Goal: Information Seeking & Learning: Learn about a topic

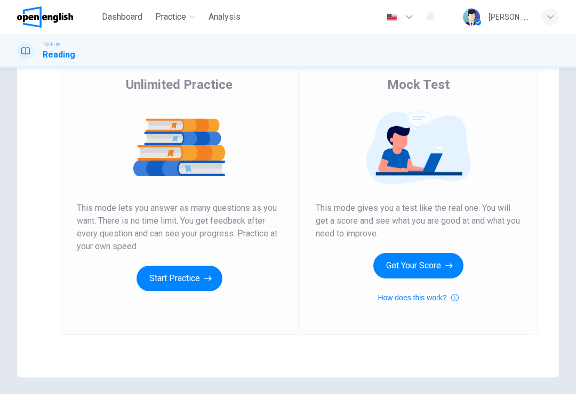
scroll to position [85, 0]
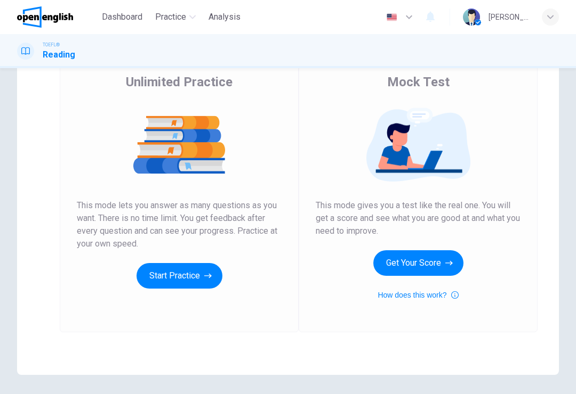
click at [455, 262] on button "Get Your Score" at bounding box center [418, 264] width 90 height 26
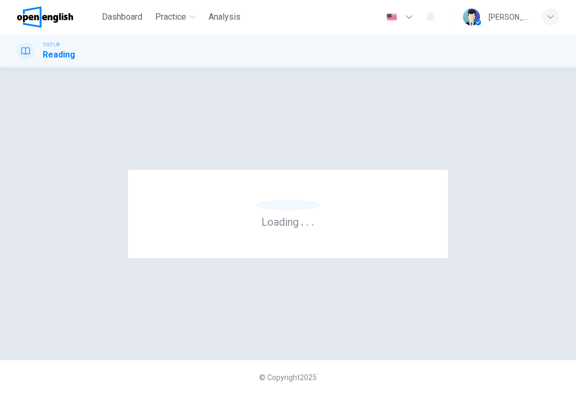
scroll to position [0, 0]
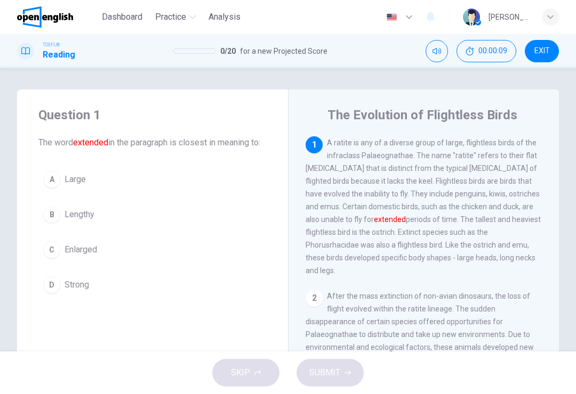
click at [50, 188] on div "A" at bounding box center [51, 179] width 17 height 17
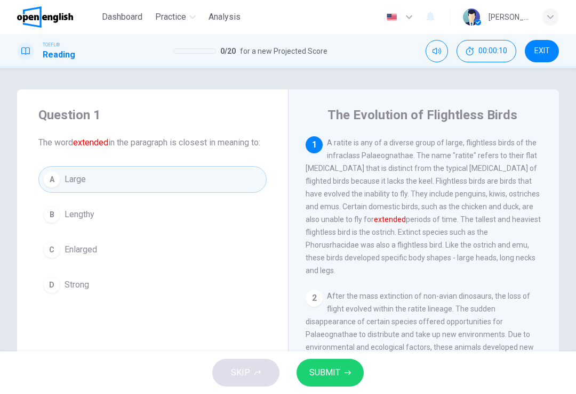
click at [345, 370] on icon "button" at bounding box center [347, 373] width 6 height 6
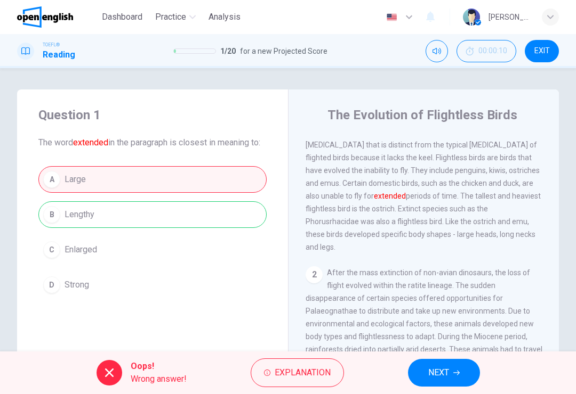
scroll to position [25, 0]
click at [457, 375] on icon "button" at bounding box center [456, 373] width 6 height 6
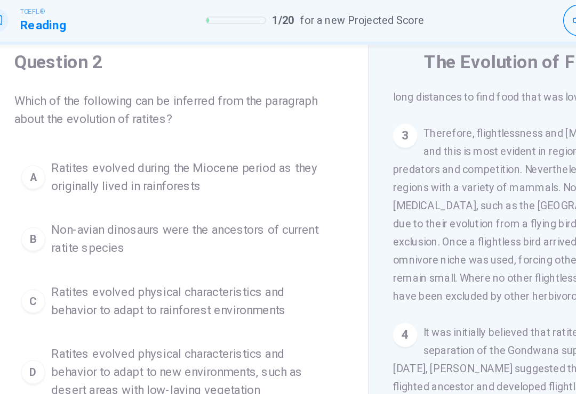
scroll to position [246, 0]
click at [305, 265] on div "4" at bounding box center [313, 273] width 17 height 17
click at [305, 124] on div "3" at bounding box center [313, 132] width 17 height 17
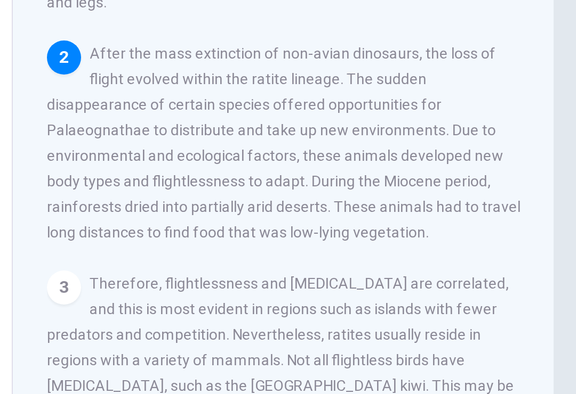
scroll to position [65, 0]
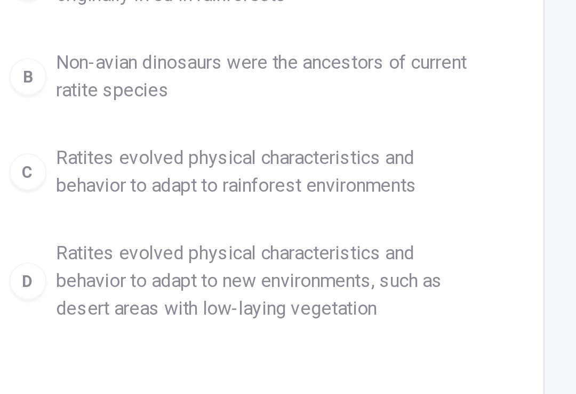
click at [38, 237] on button "D Ratites evolved physical characteristics and behavior to adapt to new environ…" at bounding box center [152, 261] width 228 height 48
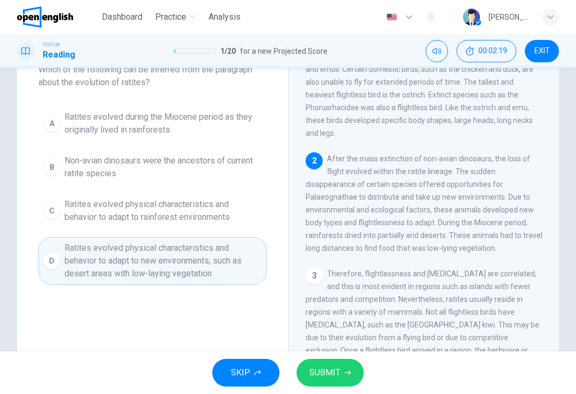
click at [345, 375] on icon "button" at bounding box center [347, 373] width 6 height 6
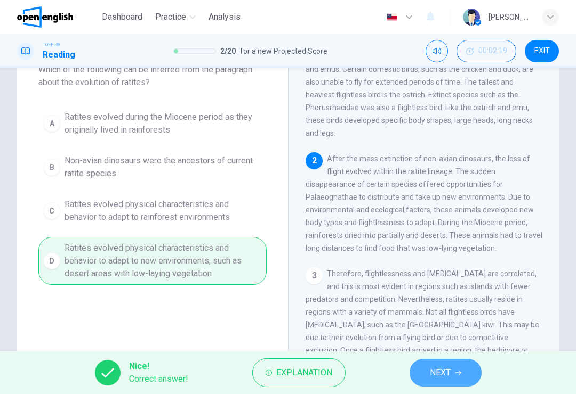
click at [458, 368] on button "NEXT" at bounding box center [445, 373] width 72 height 28
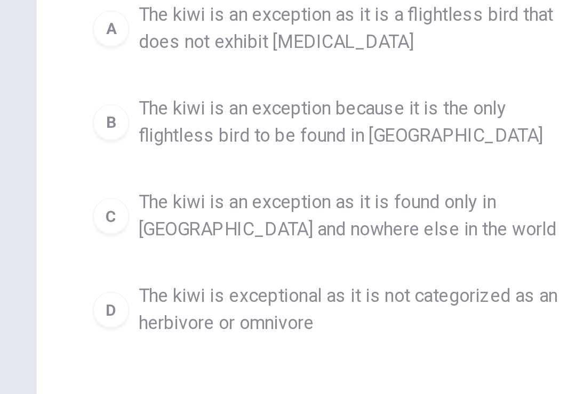
scroll to position [47, 0]
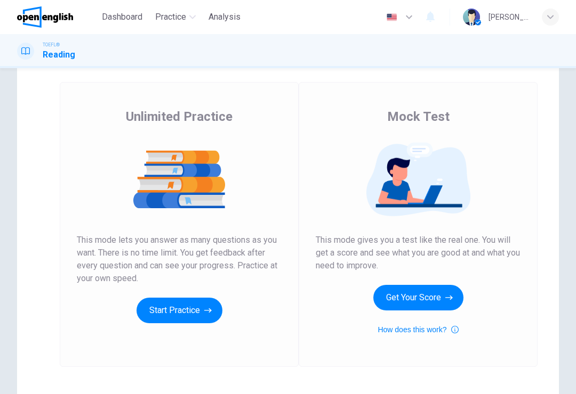
scroll to position [53, 0]
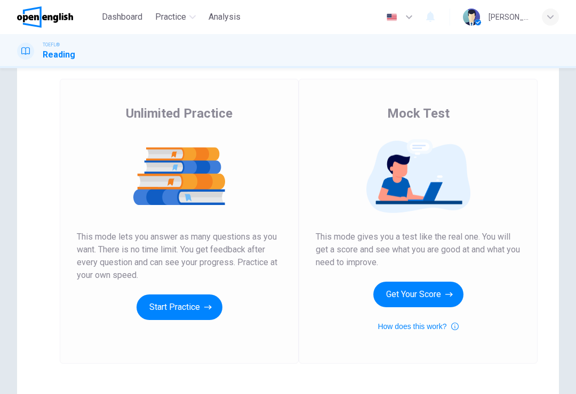
click at [452, 323] on button "How does this work?" at bounding box center [417, 326] width 80 height 13
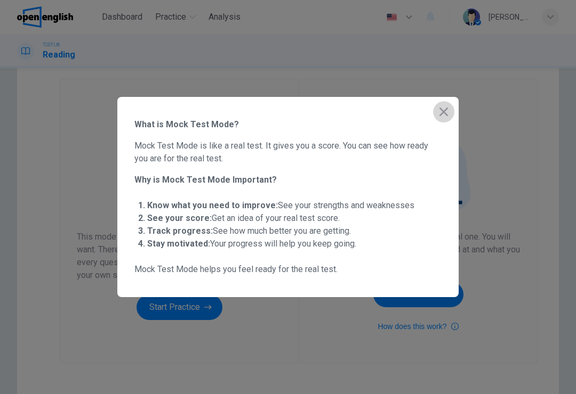
click at [442, 104] on button "button" at bounding box center [443, 111] width 21 height 21
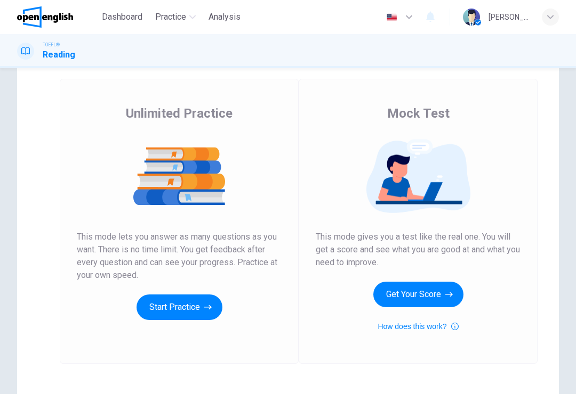
click at [448, 301] on button "Get Your Score" at bounding box center [418, 295] width 90 height 26
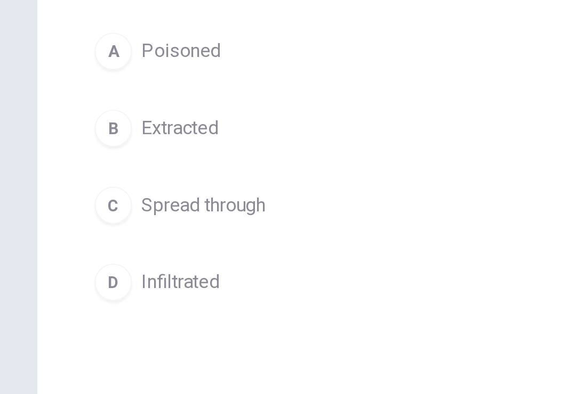
scroll to position [44, 0]
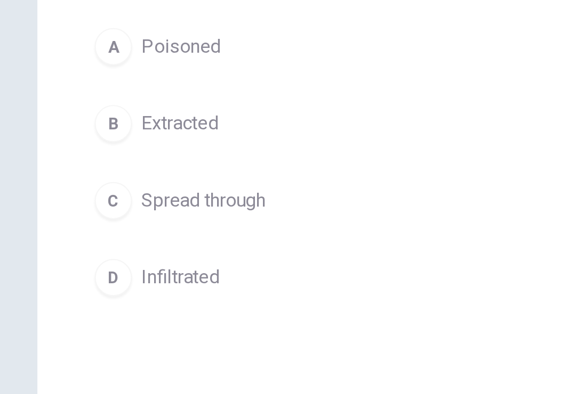
click at [87, 165] on span "Extracted" at bounding box center [82, 171] width 35 height 13
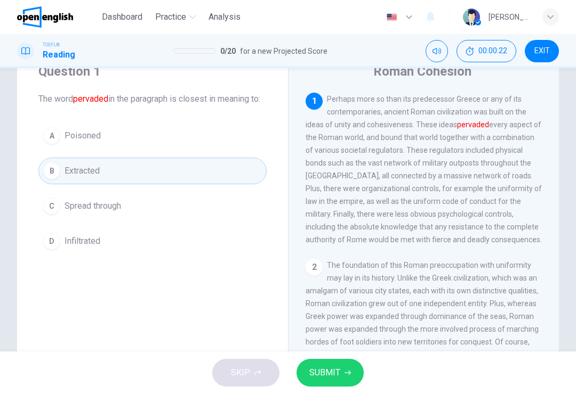
click at [342, 368] on button "SUBMIT" at bounding box center [329, 373] width 67 height 28
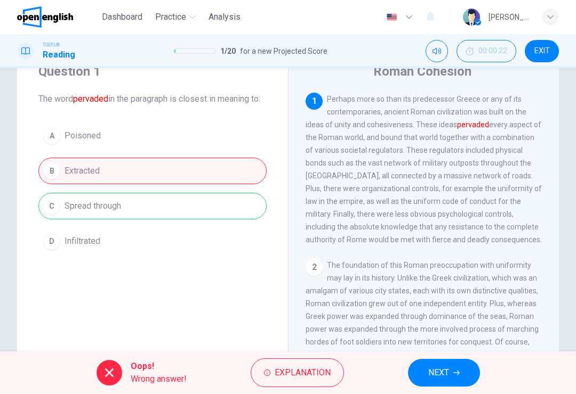
click at [459, 369] on button "NEXT" at bounding box center [444, 373] width 72 height 28
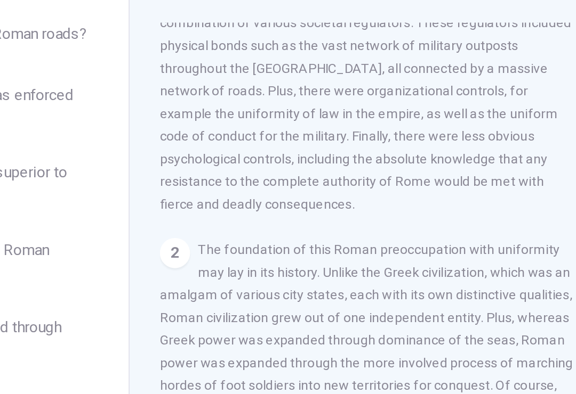
scroll to position [60, 0]
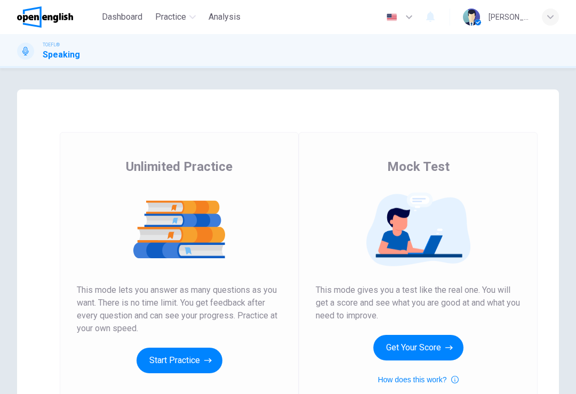
click at [445, 340] on button "Get Your Score" at bounding box center [418, 348] width 90 height 26
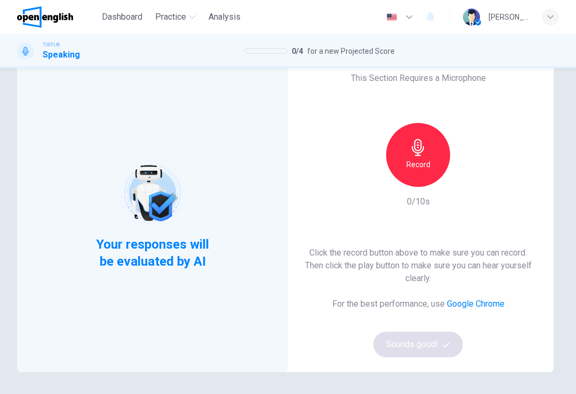
scroll to position [34, 0]
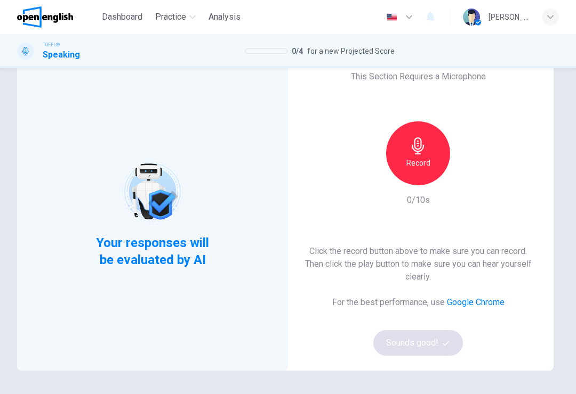
click at [429, 146] on div "Record" at bounding box center [418, 154] width 64 height 64
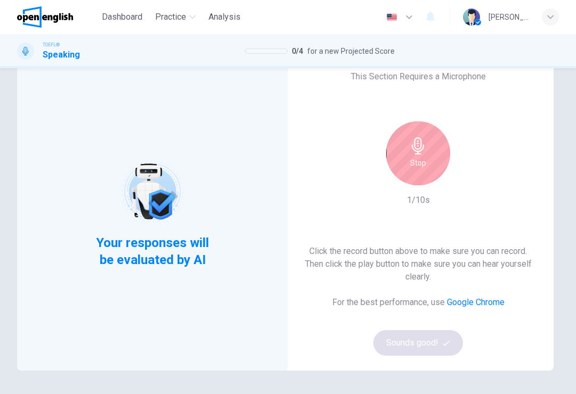
click at [421, 158] on h6 "Stop" at bounding box center [418, 163] width 16 height 13
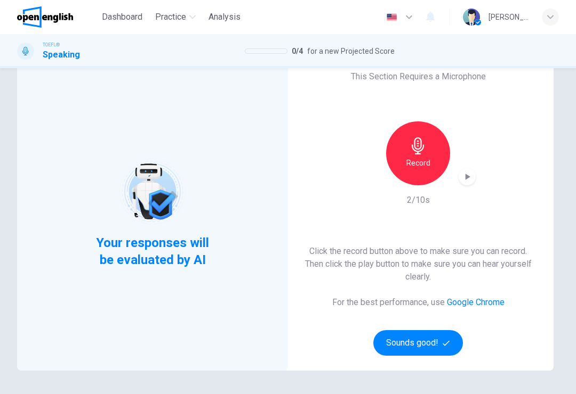
click at [447, 339] on button "Sounds good!" at bounding box center [418, 344] width 90 height 26
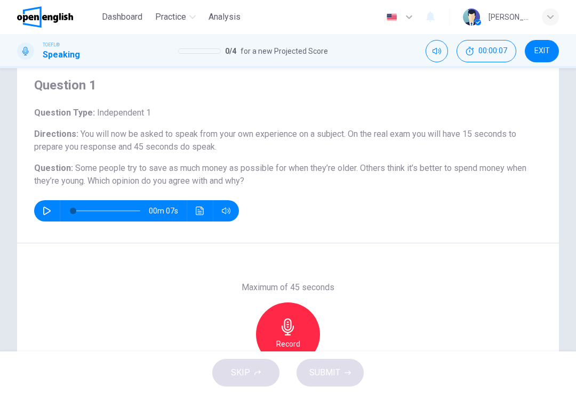
click at [47, 213] on icon "button" at bounding box center [47, 211] width 9 height 9
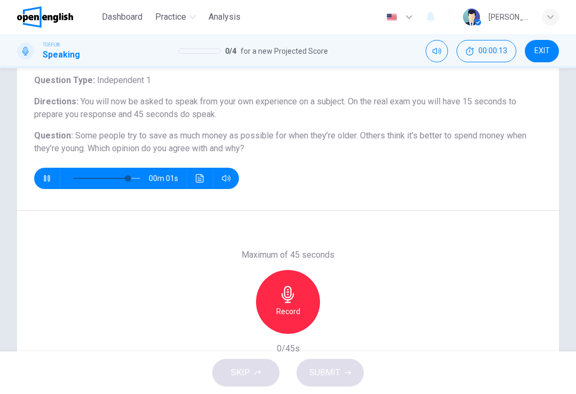
scroll to position [67, 0]
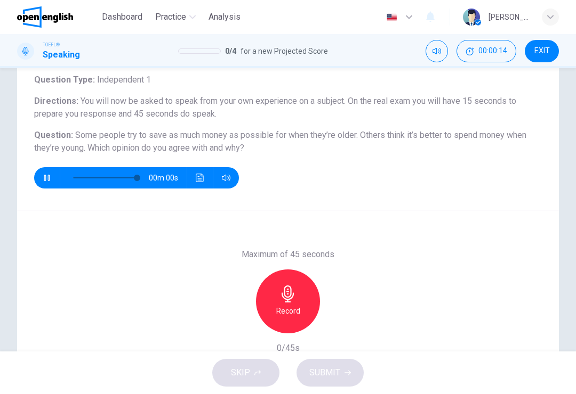
type input "*"
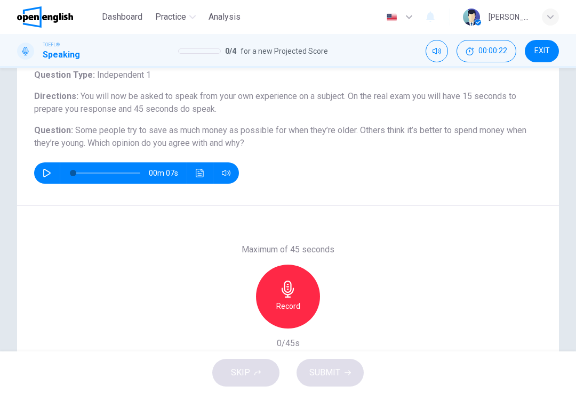
scroll to position [71, 0]
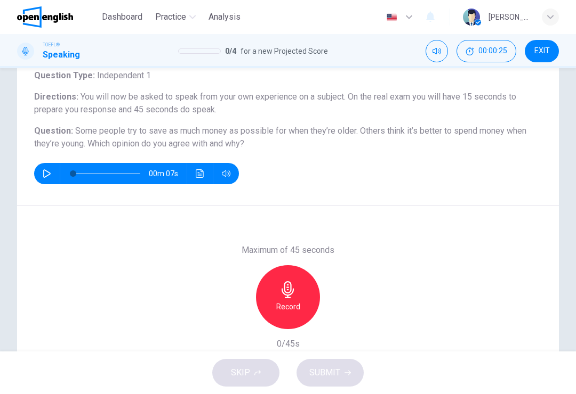
click at [283, 285] on icon "button" at bounding box center [287, 289] width 17 height 17
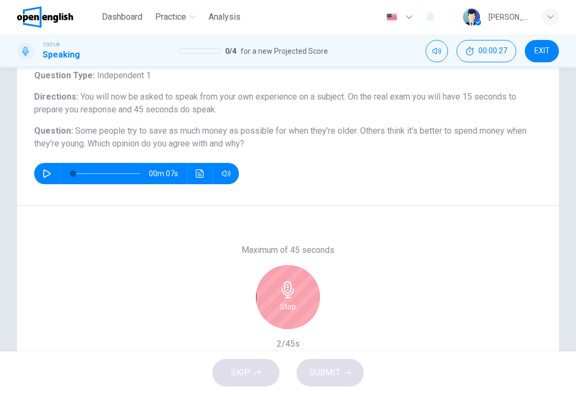
click at [296, 291] on icon "button" at bounding box center [287, 289] width 17 height 17
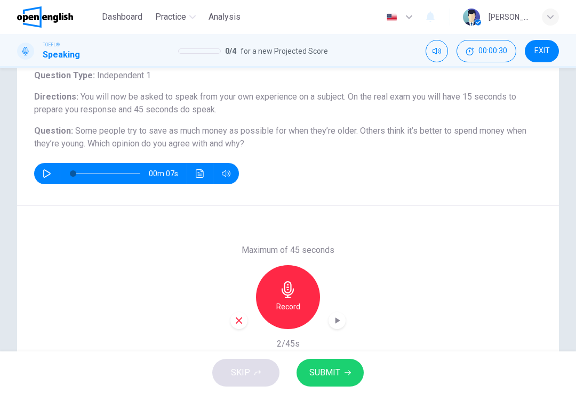
click at [235, 318] on icon "button" at bounding box center [239, 321] width 10 height 10
click at [307, 278] on div "Record" at bounding box center [288, 297] width 64 height 64
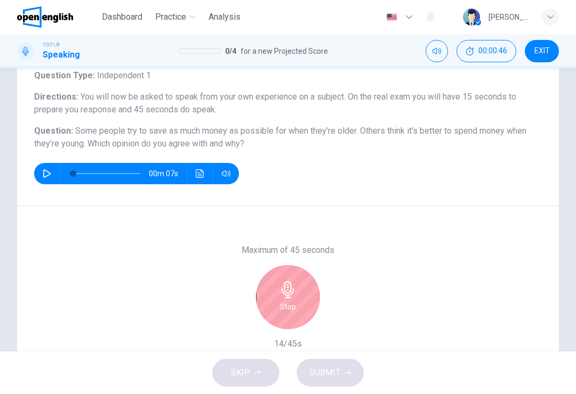
click at [299, 274] on div "Stop" at bounding box center [288, 297] width 64 height 64
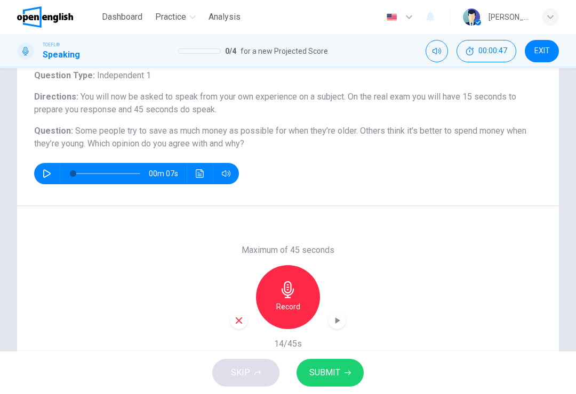
click at [239, 316] on icon "button" at bounding box center [239, 321] width 10 height 10
click at [295, 293] on icon "button" at bounding box center [287, 289] width 17 height 17
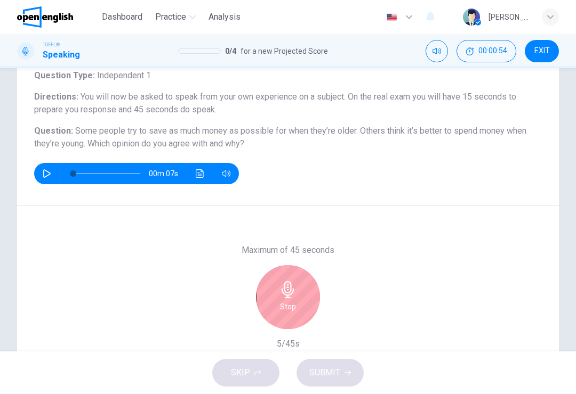
click at [297, 296] on div "Stop" at bounding box center [288, 297] width 64 height 64
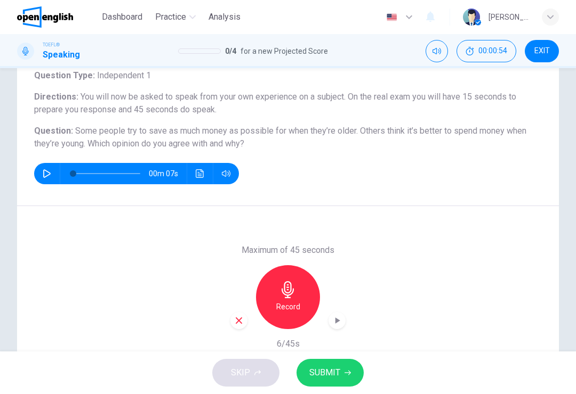
click at [239, 320] on icon "button" at bounding box center [239, 321] width 6 height 6
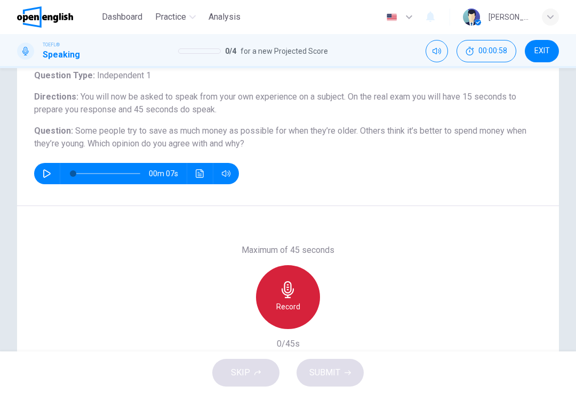
click at [295, 294] on icon "button" at bounding box center [287, 289] width 17 height 17
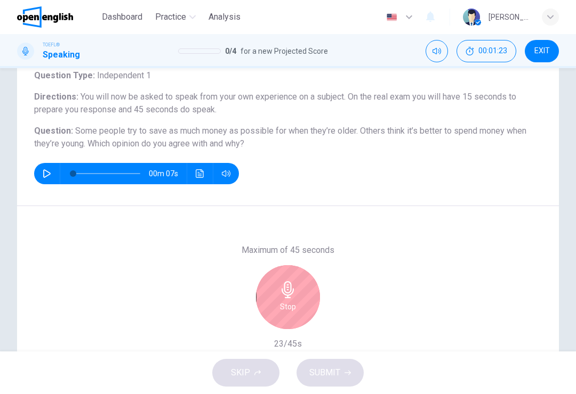
click at [301, 299] on div "Stop" at bounding box center [288, 297] width 64 height 64
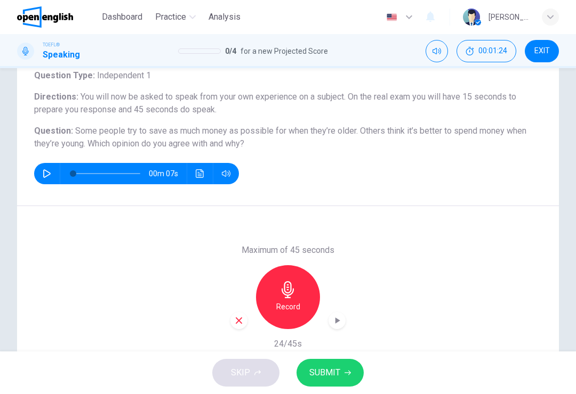
click at [346, 361] on button "SUBMIT" at bounding box center [329, 373] width 67 height 28
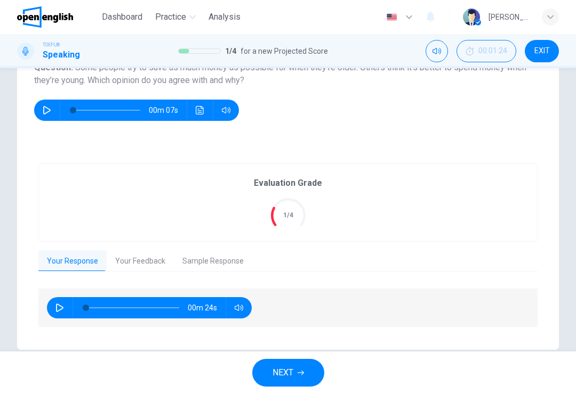
scroll to position [140, 0]
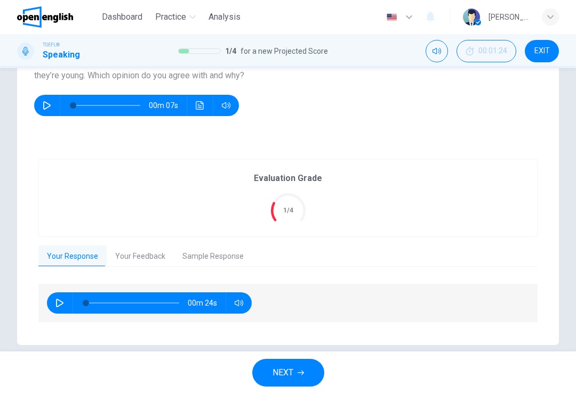
click at [191, 257] on button "Sample Response" at bounding box center [213, 257] width 78 height 22
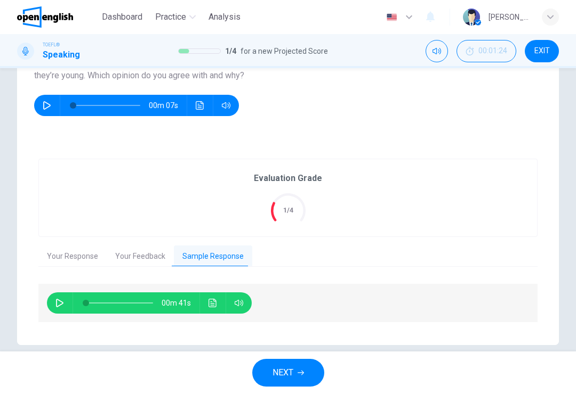
click at [55, 311] on button "button" at bounding box center [59, 303] width 17 height 21
type input "**"
click at [53, 253] on button "Your Response" at bounding box center [72, 257] width 68 height 22
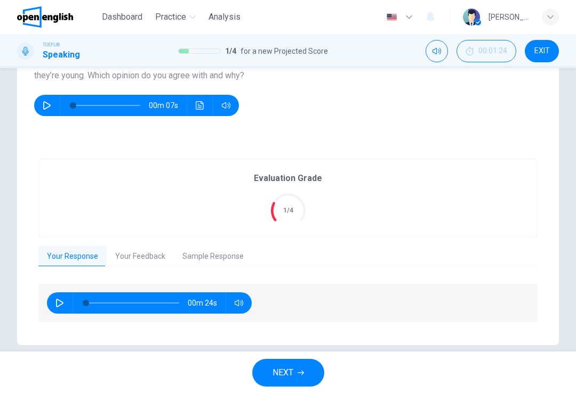
click at [272, 379] on span "NEXT" at bounding box center [282, 373] width 21 height 15
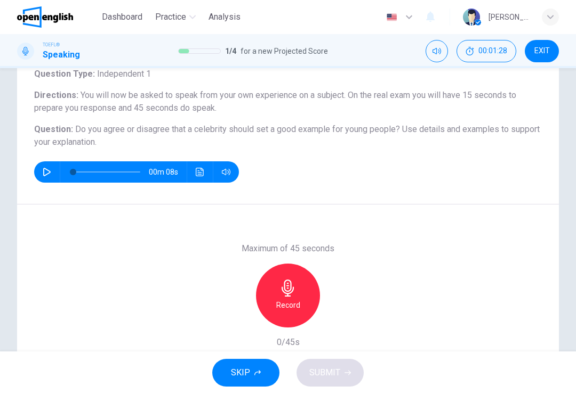
scroll to position [74, 0]
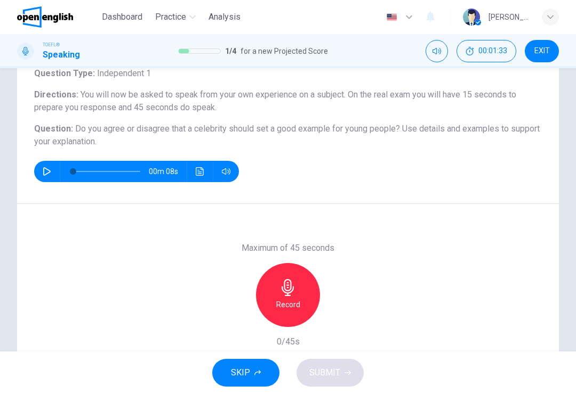
click at [278, 289] on div "Record" at bounding box center [288, 295] width 64 height 64
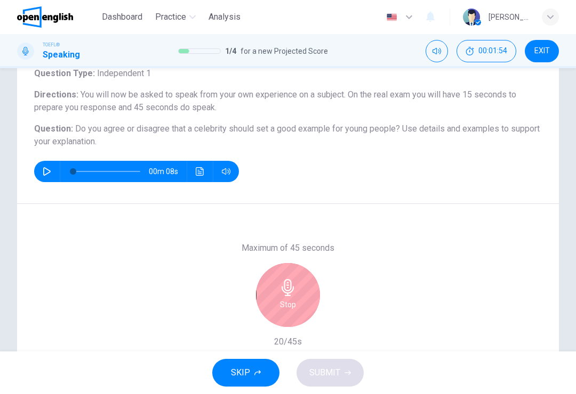
click at [279, 298] on div "Stop" at bounding box center [288, 295] width 64 height 64
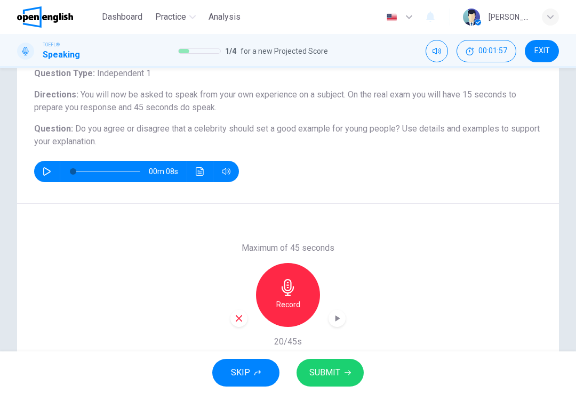
click at [320, 370] on span "SUBMIT" at bounding box center [324, 373] width 31 height 15
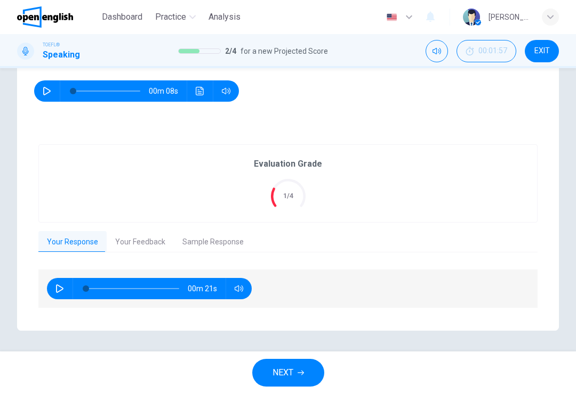
scroll to position [154, 0]
click at [132, 235] on button "Your Feedback" at bounding box center [140, 242] width 67 height 22
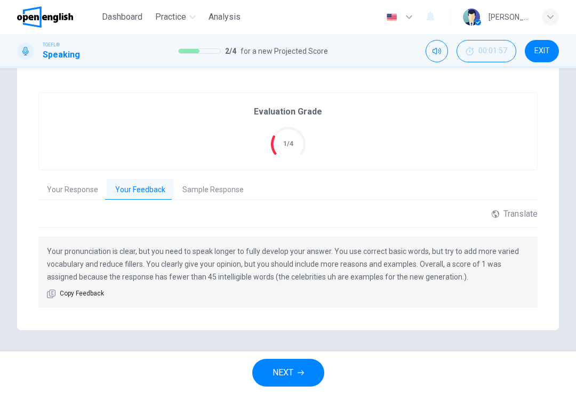
scroll to position [206, 0]
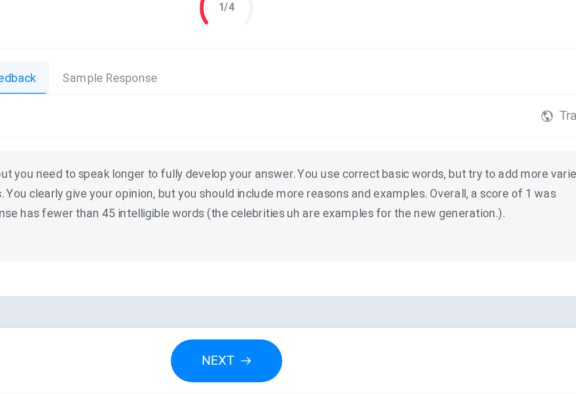
click at [252, 359] on button "NEXT" at bounding box center [288, 373] width 72 height 28
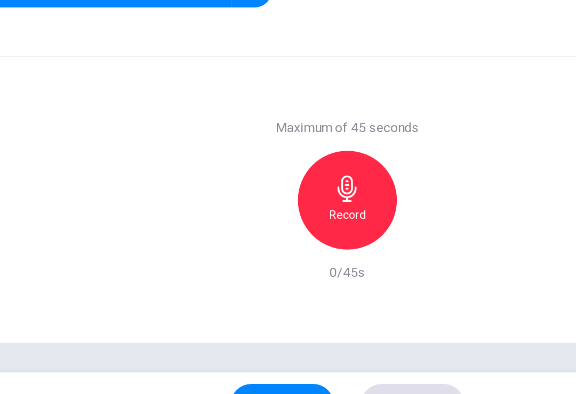
scroll to position [112, 0]
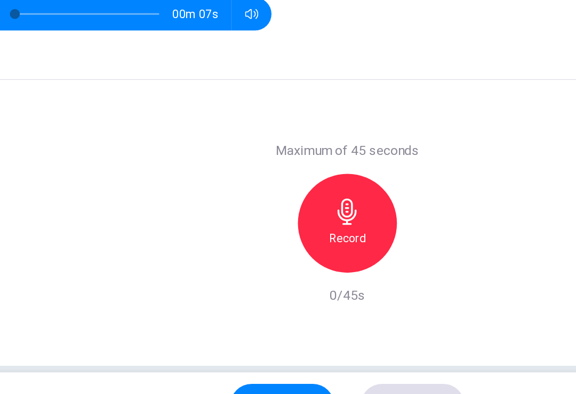
click at [279, 239] on icon "button" at bounding box center [287, 247] width 17 height 17
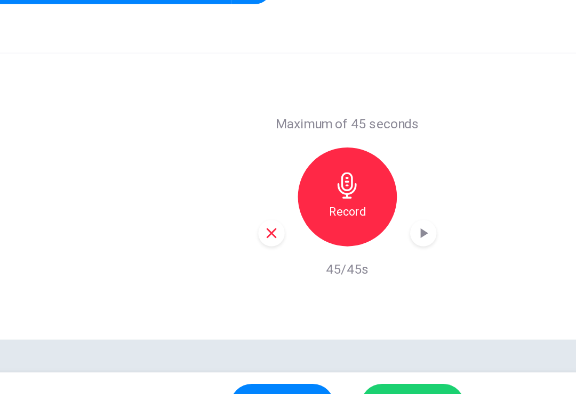
scroll to position [130, 0]
click at [296, 359] on button "SUBMIT" at bounding box center [329, 373] width 67 height 28
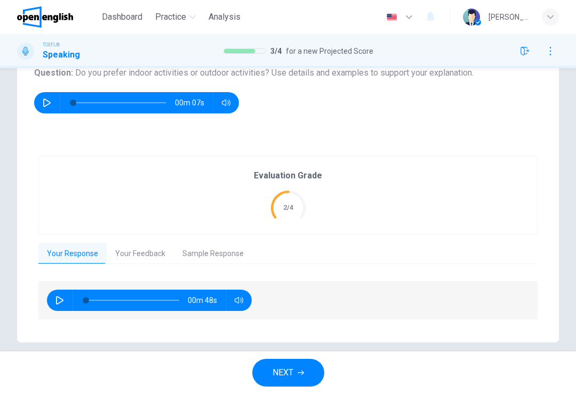
click at [130, 252] on button "Your Feedback" at bounding box center [140, 254] width 67 height 22
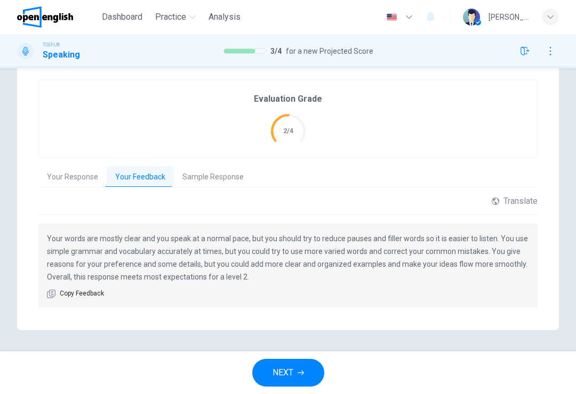
scroll to position [206, 0]
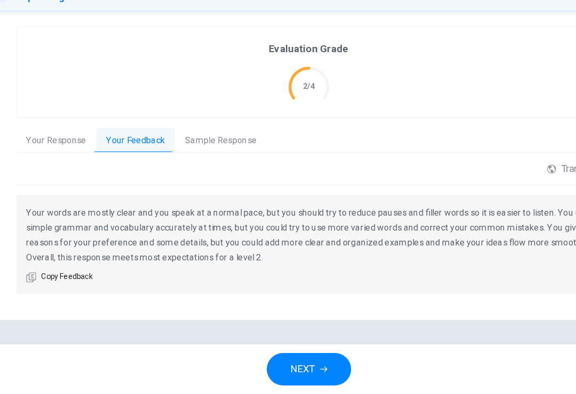
click at [285, 359] on button "NEXT" at bounding box center [288, 373] width 72 height 28
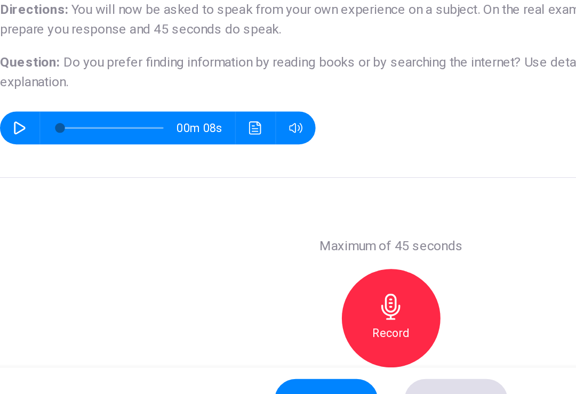
scroll to position [53, 0]
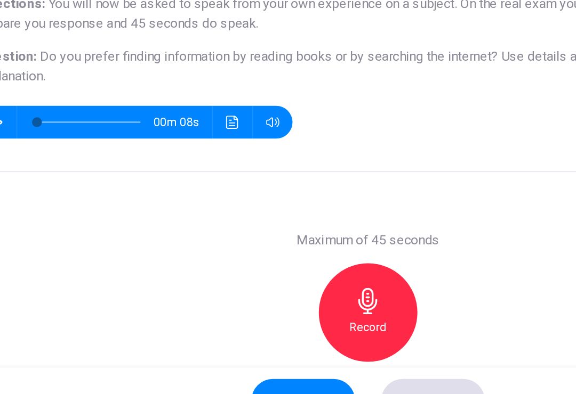
click at [256, 284] on div "Record" at bounding box center [288, 316] width 64 height 64
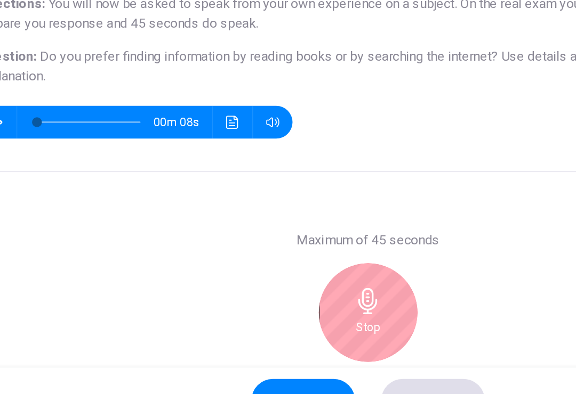
click at [256, 284] on div "Stop" at bounding box center [288, 316] width 64 height 64
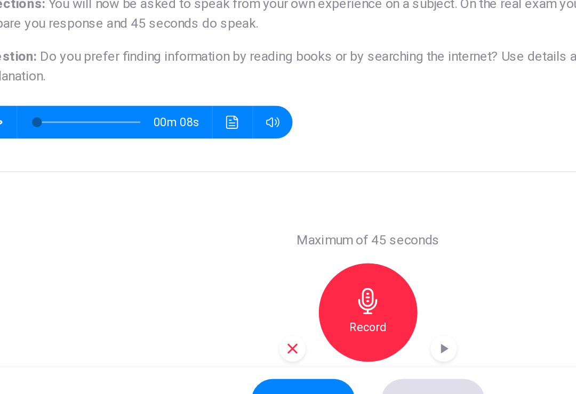
scroll to position [99, 0]
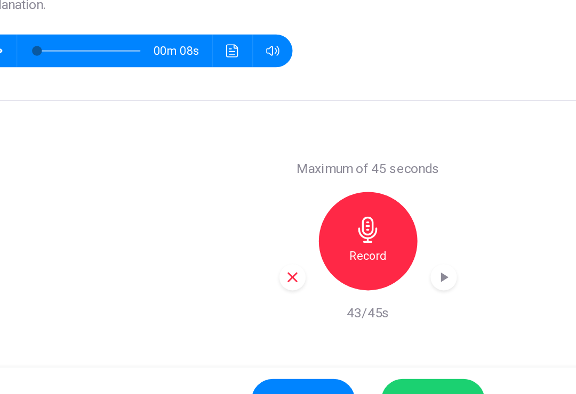
click at [236, 290] on icon "button" at bounding box center [239, 293] width 6 height 6
click at [256, 238] on div "Record" at bounding box center [288, 270] width 64 height 64
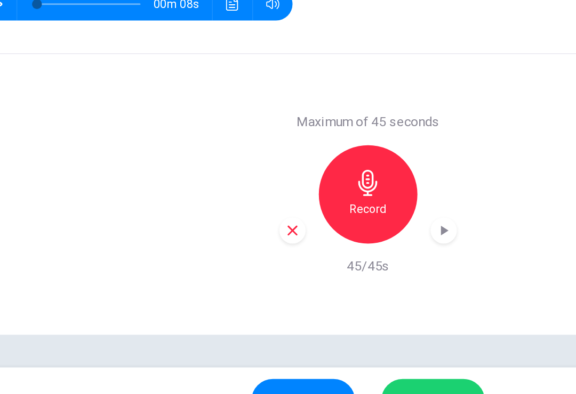
click at [296, 359] on button "SUBMIT" at bounding box center [329, 373] width 67 height 28
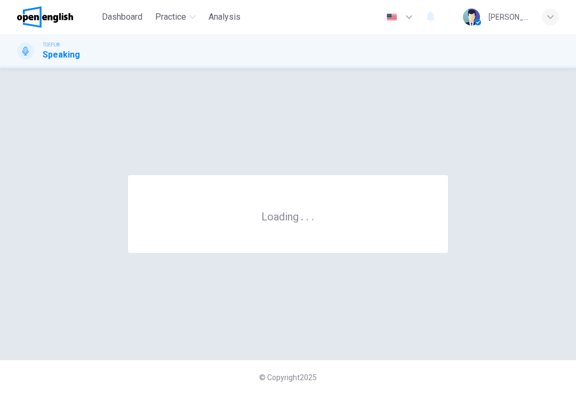
scroll to position [0, 0]
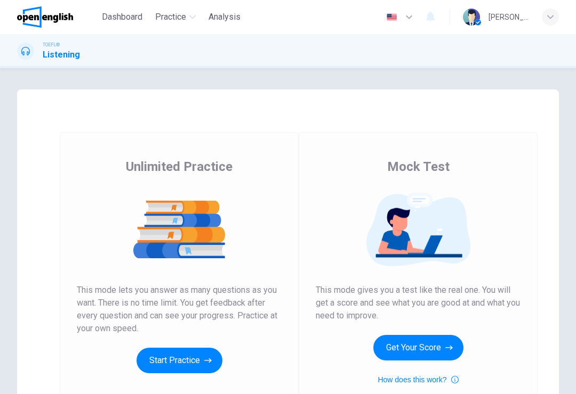
click at [382, 352] on button "Get Your Score" at bounding box center [418, 348] width 90 height 26
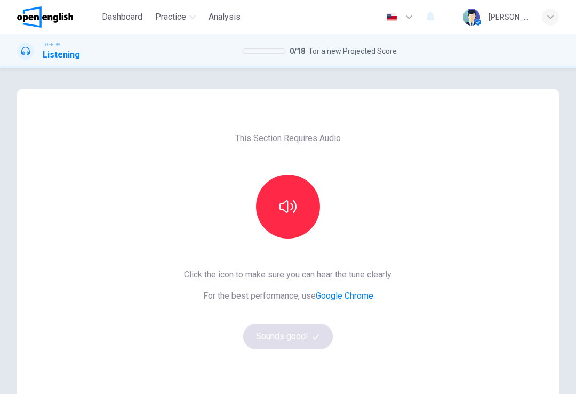
click at [286, 216] on button "button" at bounding box center [288, 207] width 64 height 64
click at [272, 339] on button "Sounds good!" at bounding box center [288, 337] width 90 height 26
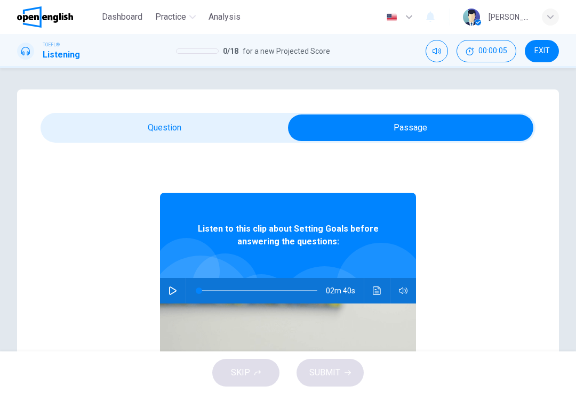
click at [167, 291] on button "button" at bounding box center [172, 291] width 17 height 26
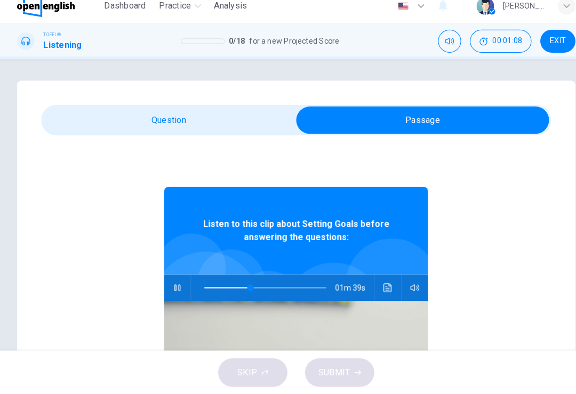
click at [375, 287] on icon "Click to see the audio transcription" at bounding box center [377, 291] width 9 height 9
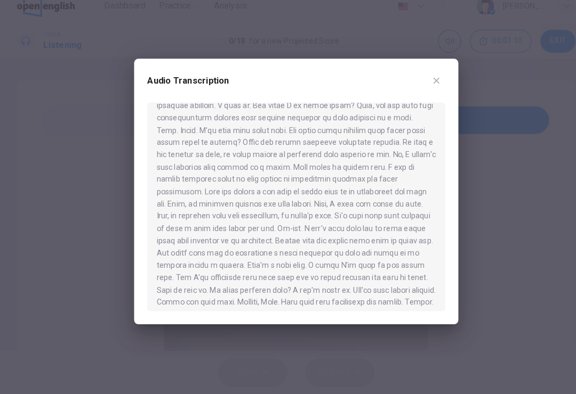
scroll to position [191, 0]
click at [412, 81] on div "Audio Transcription" at bounding box center [287, 96] width 289 height 30
click at [423, 85] on icon "button" at bounding box center [424, 89] width 9 height 9
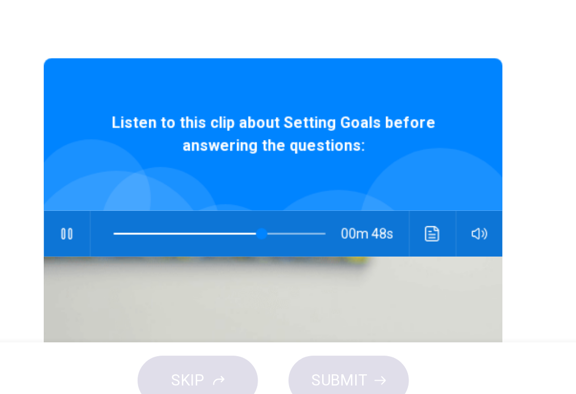
scroll to position [0, 0]
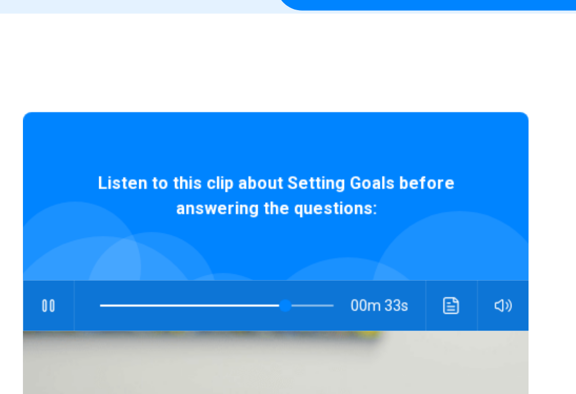
click at [373, 287] on icon "Click to see the audio transcription" at bounding box center [377, 291] width 8 height 9
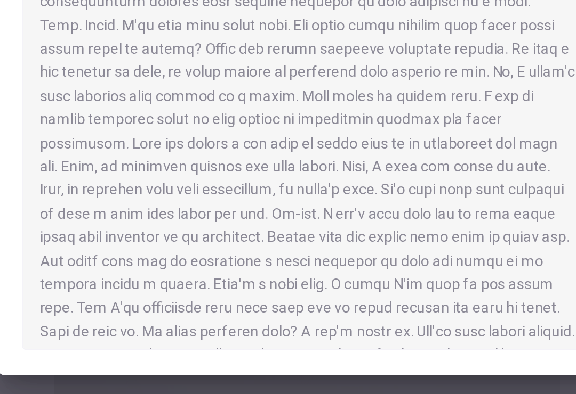
scroll to position [187, 0]
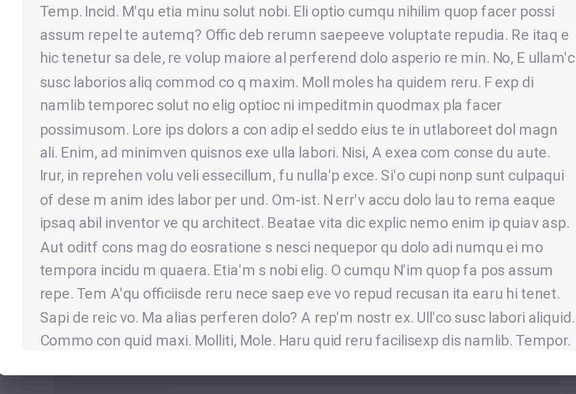
click at [131, 104] on div "Audio Transcription" at bounding box center [288, 197] width 315 height 258
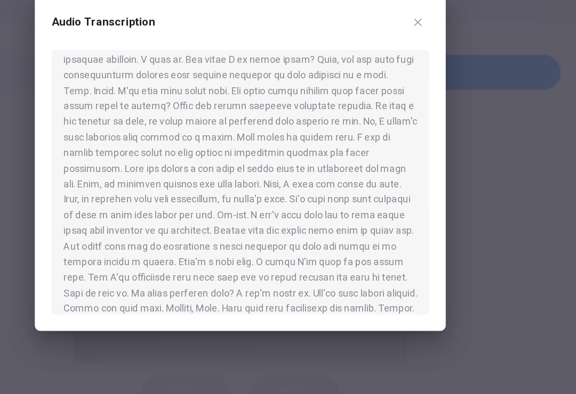
click at [420, 85] on icon "button" at bounding box center [424, 89] width 9 height 9
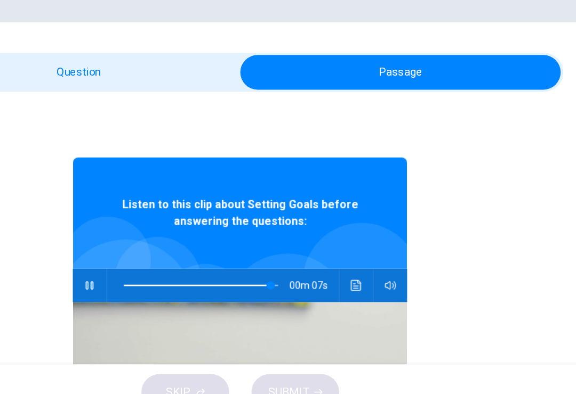
type input "**"
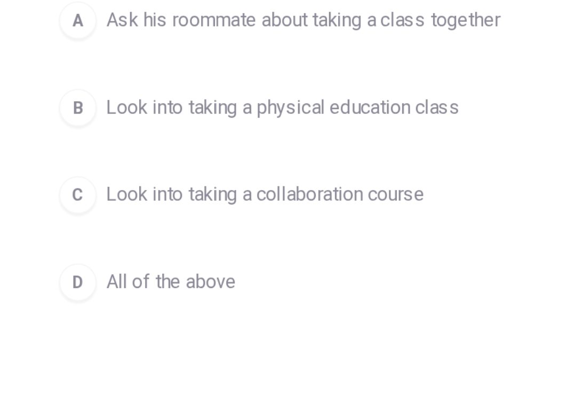
scroll to position [139, 0]
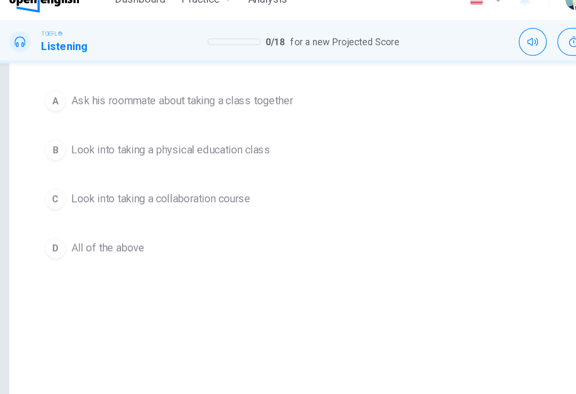
click at [50, 208] on div "D" at bounding box center [53, 216] width 17 height 17
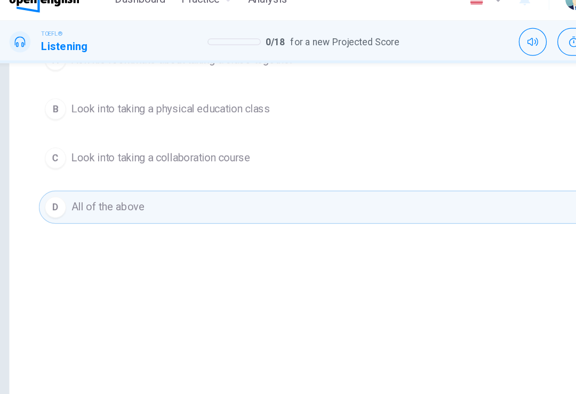
scroll to position [170, 0]
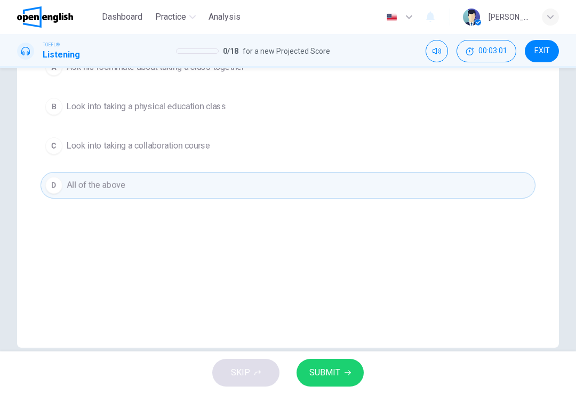
click at [65, 186] on button "D All of the above" at bounding box center [288, 185] width 495 height 27
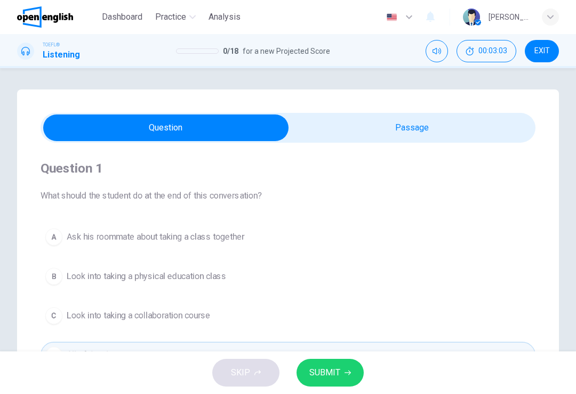
scroll to position [0, 0]
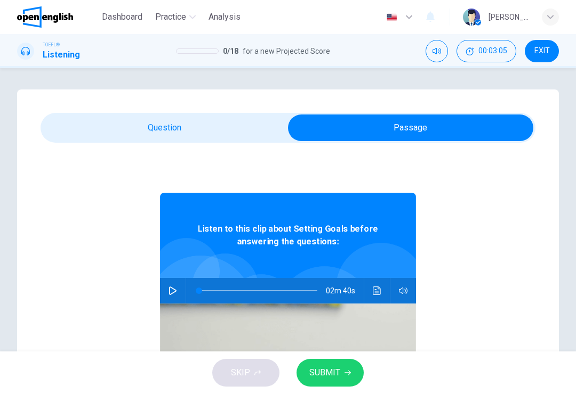
click at [371, 281] on button "Click to see the audio transcription" at bounding box center [376, 291] width 17 height 26
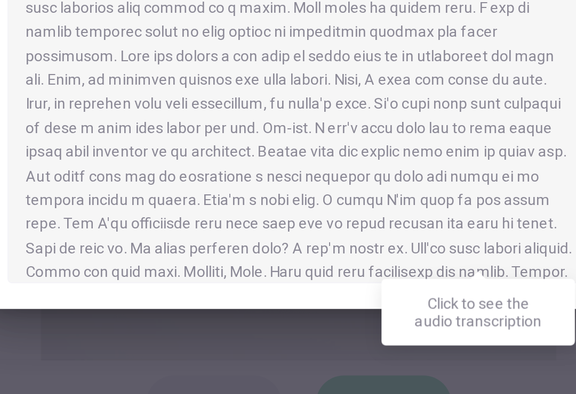
scroll to position [188, 0]
click at [76, 161] on div at bounding box center [288, 197] width 576 height 394
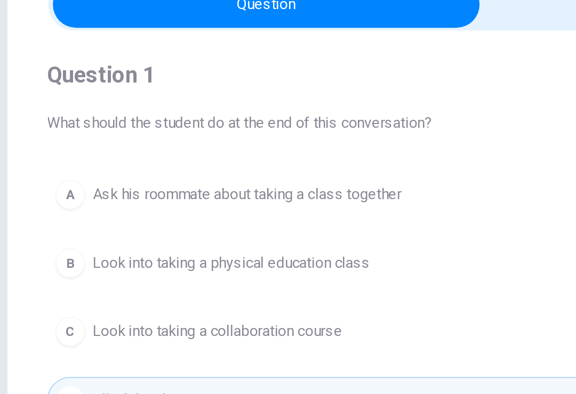
scroll to position [35, 0]
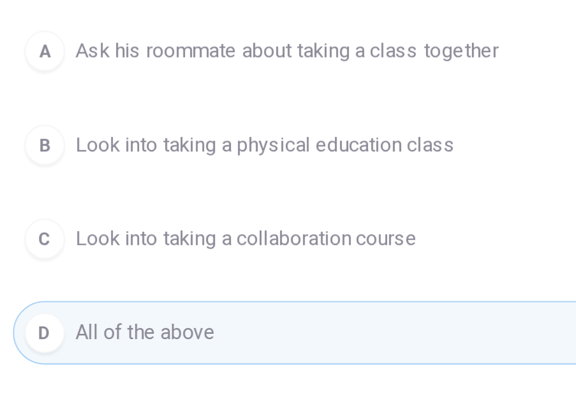
click at [45, 194] on div "A" at bounding box center [53, 202] width 17 height 17
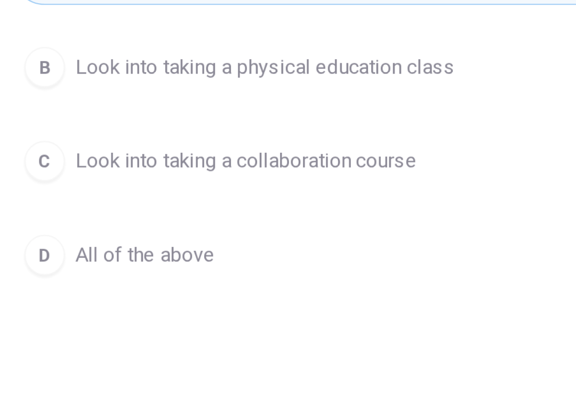
scroll to position [72, 0]
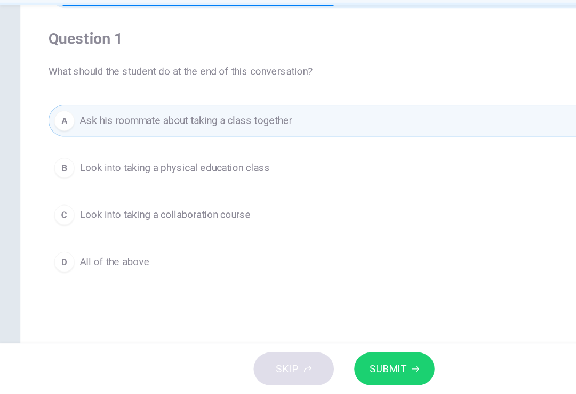
click at [320, 366] on span "SUBMIT" at bounding box center [324, 373] width 31 height 15
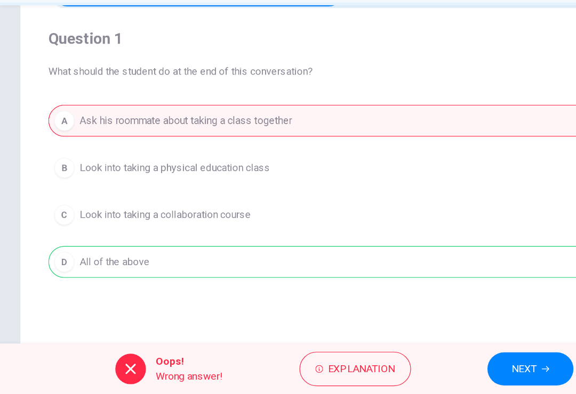
click at [423, 359] on button "NEXT" at bounding box center [444, 373] width 72 height 28
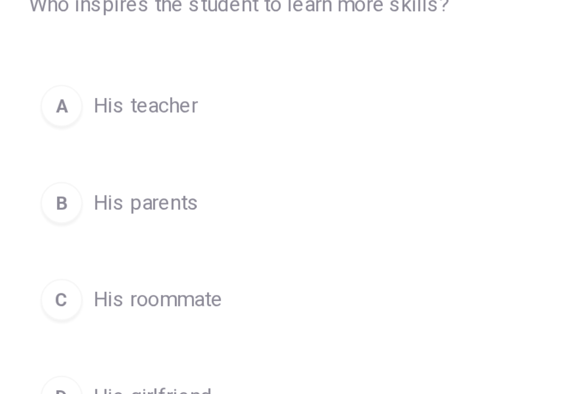
scroll to position [113, 0]
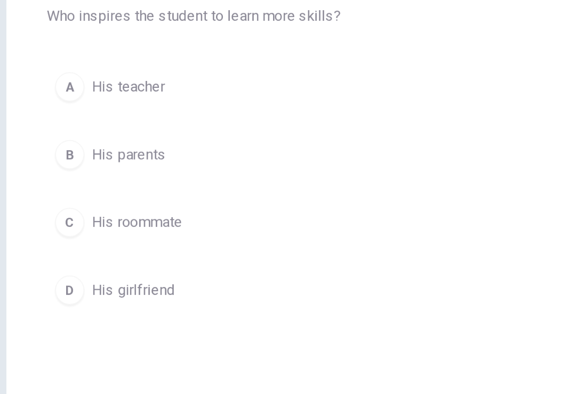
click at [46, 195] on div "C" at bounding box center [53, 203] width 17 height 17
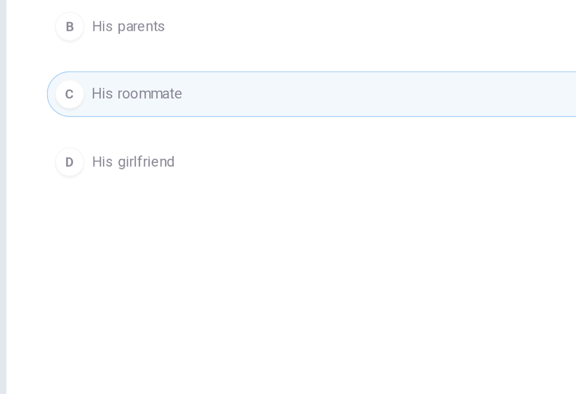
scroll to position [188, 0]
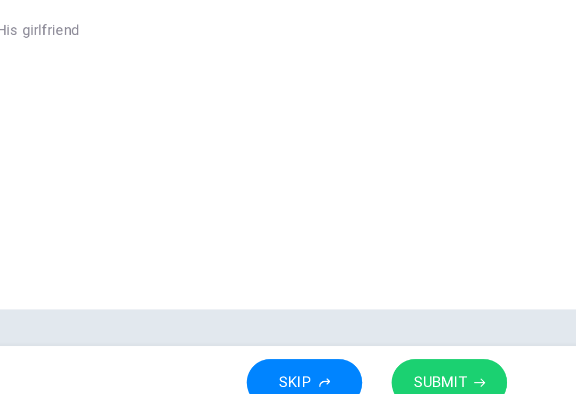
click at [309, 366] on span "SUBMIT" at bounding box center [324, 373] width 31 height 15
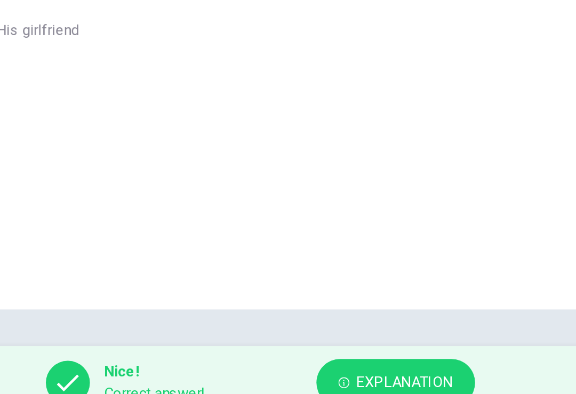
click at [276, 366] on span "Explanation" at bounding box center [304, 373] width 56 height 15
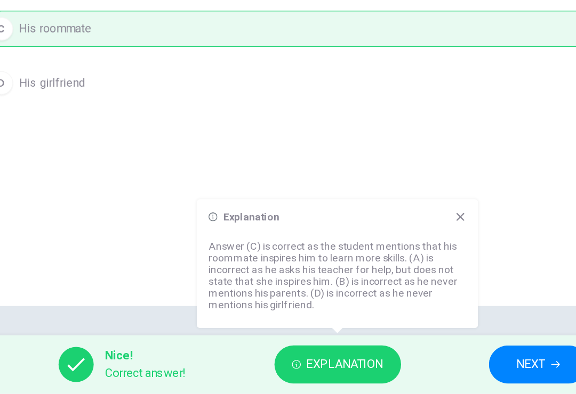
scroll to position [0, 0]
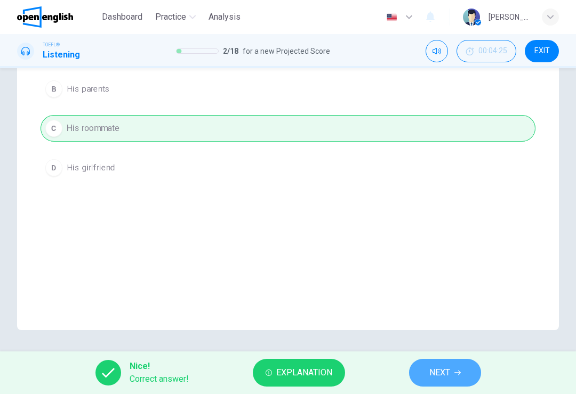
click at [443, 371] on span "NEXT" at bounding box center [439, 373] width 21 height 15
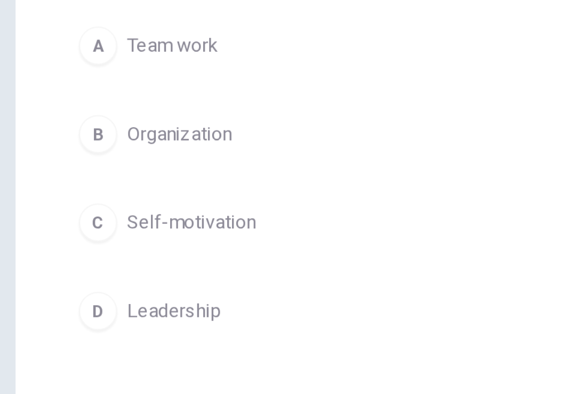
scroll to position [109, 0]
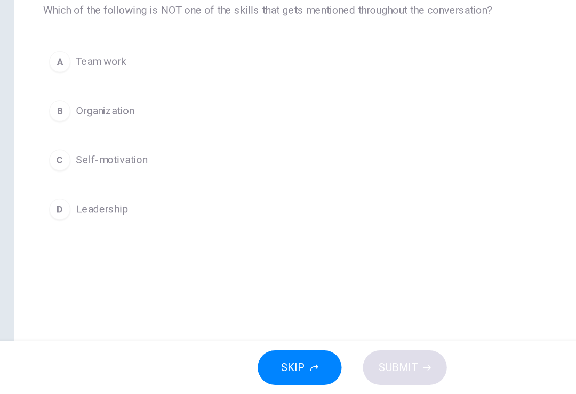
click at [51, 198] on div "C" at bounding box center [53, 206] width 17 height 17
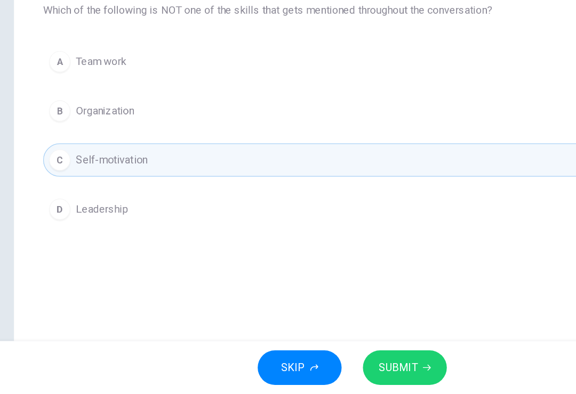
click at [318, 366] on span "SUBMIT" at bounding box center [324, 373] width 31 height 15
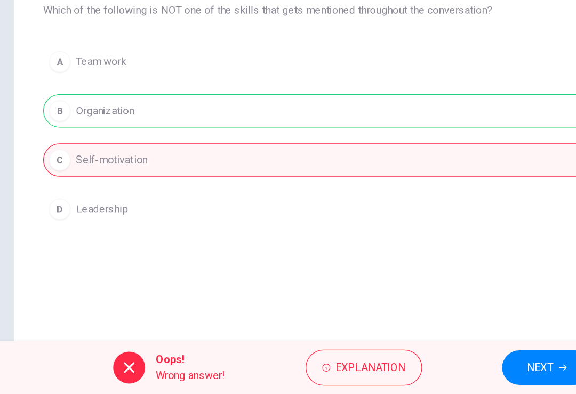
click at [412, 359] on button "NEXT" at bounding box center [444, 373] width 72 height 28
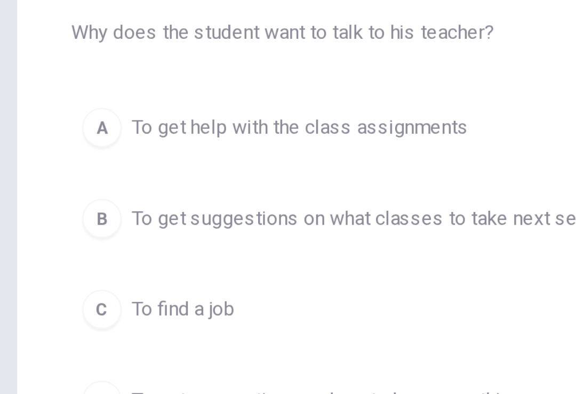
scroll to position [66, 0]
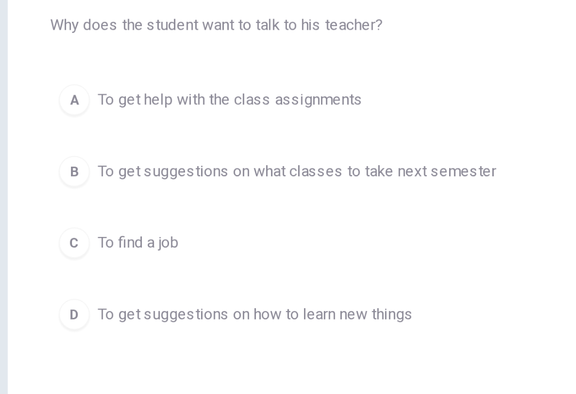
click at [45, 281] on div "D" at bounding box center [53, 289] width 17 height 17
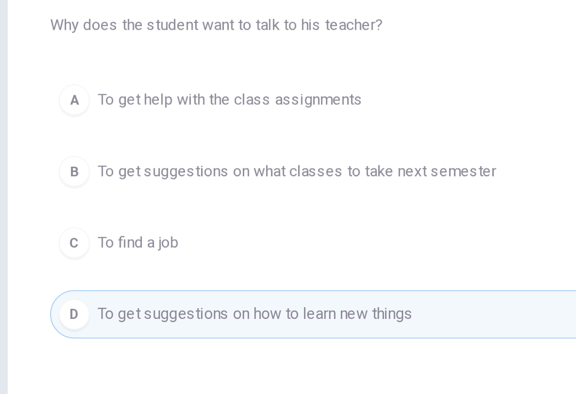
click at [45, 281] on div "D" at bounding box center [53, 289] width 17 height 17
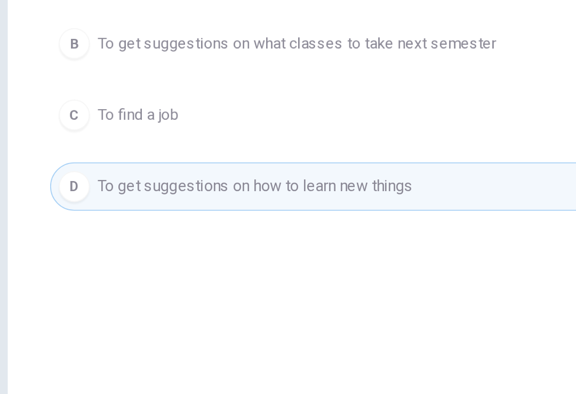
scroll to position [138, 0]
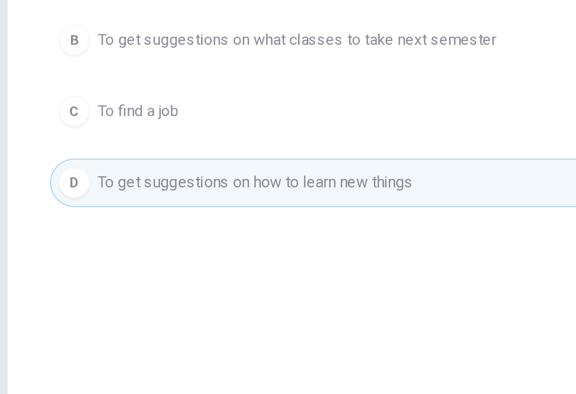
click at [46, 209] on div "D" at bounding box center [53, 217] width 17 height 17
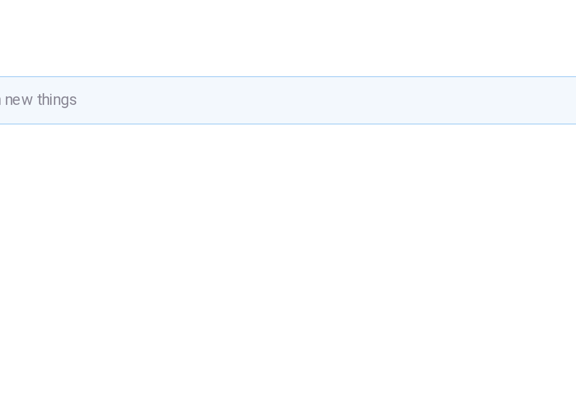
scroll to position [178, 0]
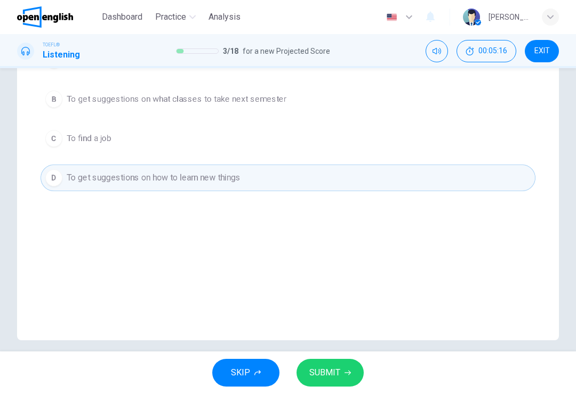
click at [311, 368] on span "SUBMIT" at bounding box center [324, 373] width 31 height 15
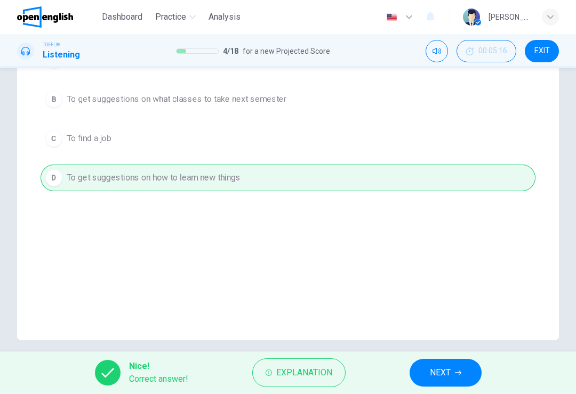
click at [435, 372] on span "NEXT" at bounding box center [440, 373] width 21 height 15
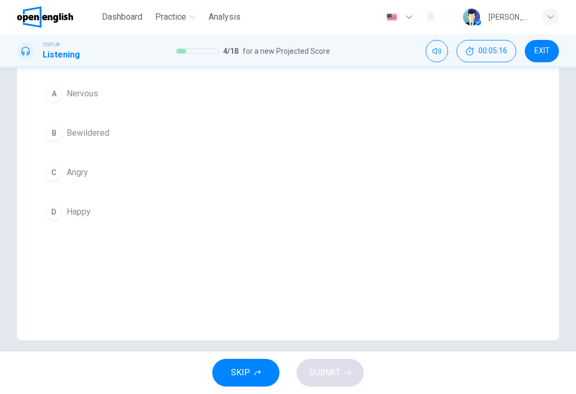
scroll to position [131, 0]
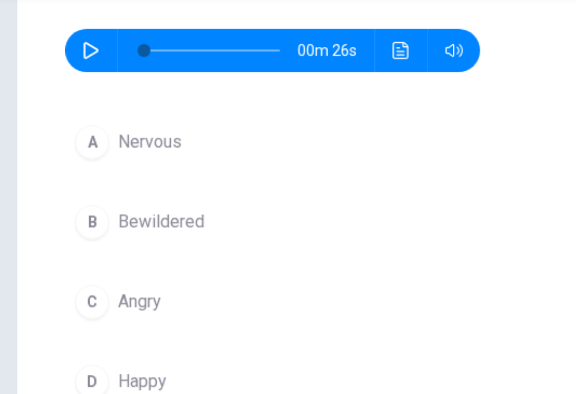
click at [49, 91] on icon "button" at bounding box center [53, 95] width 9 height 9
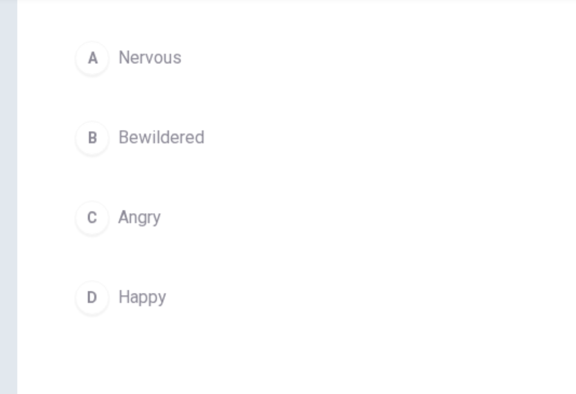
scroll to position [172, 0]
click at [48, 130] on div "B" at bounding box center [53, 138] width 17 height 17
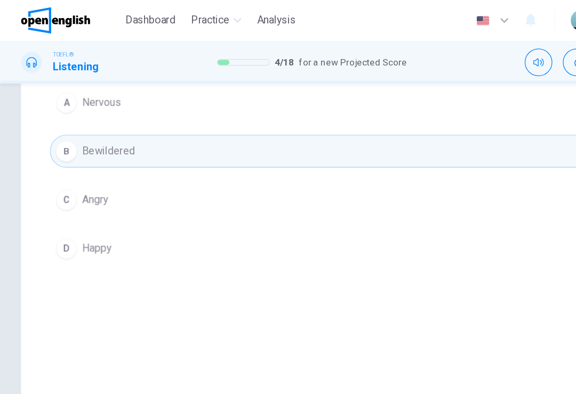
scroll to position [188, 0]
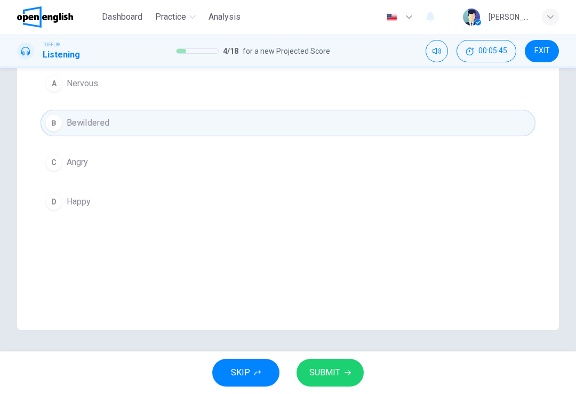
click at [324, 378] on span "SUBMIT" at bounding box center [324, 373] width 31 height 15
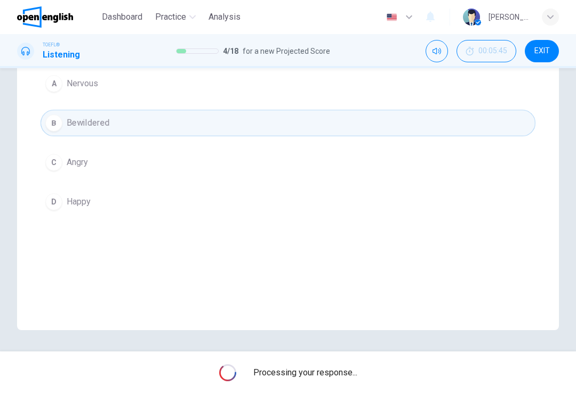
type input "*"
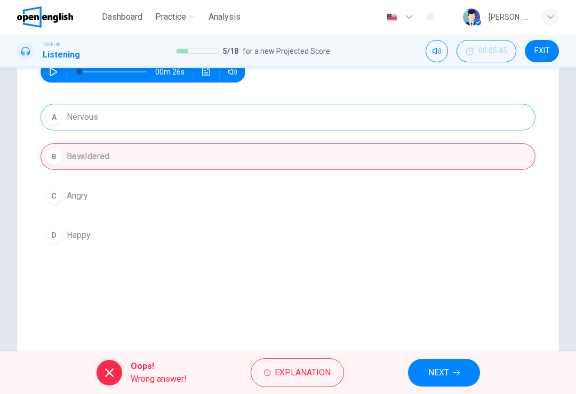
scroll to position [154, 0]
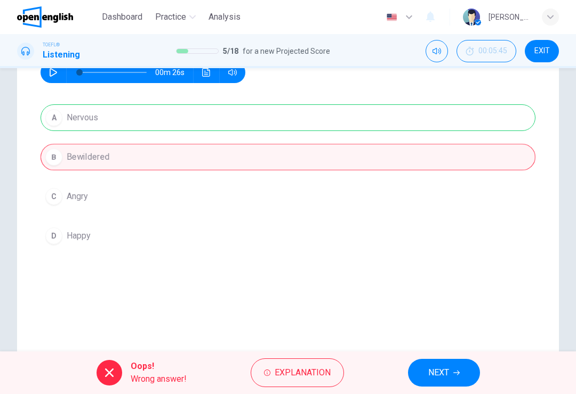
click at [408, 373] on button "NEXT" at bounding box center [444, 373] width 72 height 28
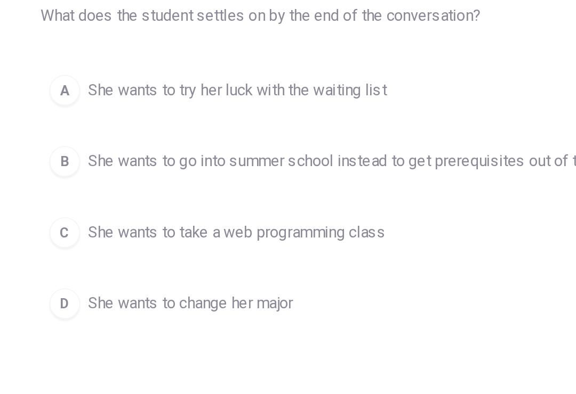
scroll to position [104, 0]
click at [52, 119] on button "A She wants to try her luck with the waiting list" at bounding box center [288, 132] width 495 height 27
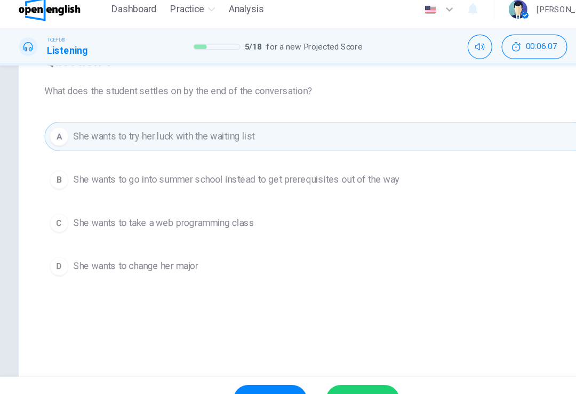
click at [316, 359] on button "SUBMIT" at bounding box center [329, 373] width 67 height 28
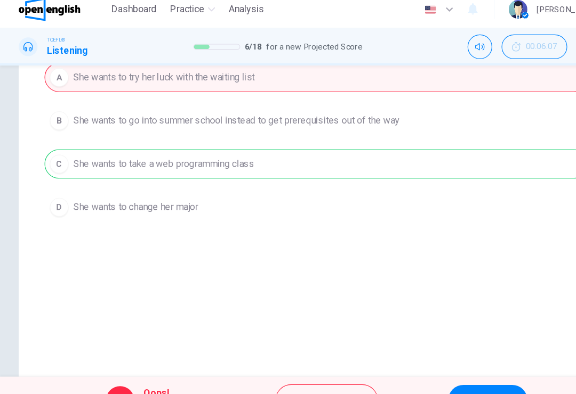
scroll to position [162, 0]
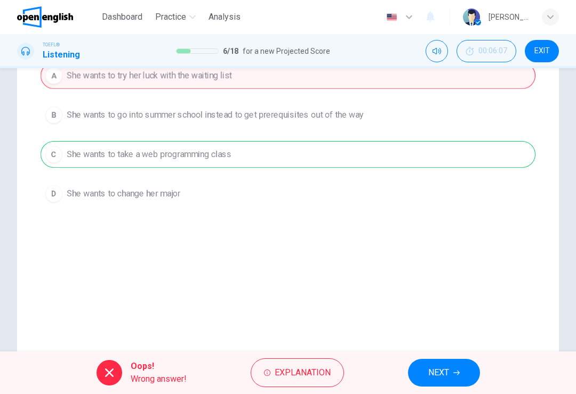
click at [448, 359] on button "NEXT" at bounding box center [444, 373] width 72 height 28
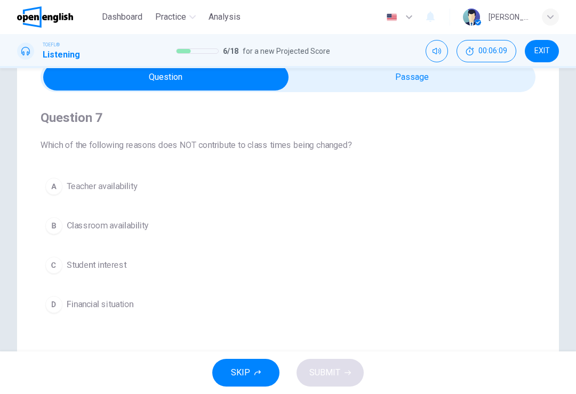
scroll to position [51, 0]
